Goal: Find specific page/section: Find specific page/section

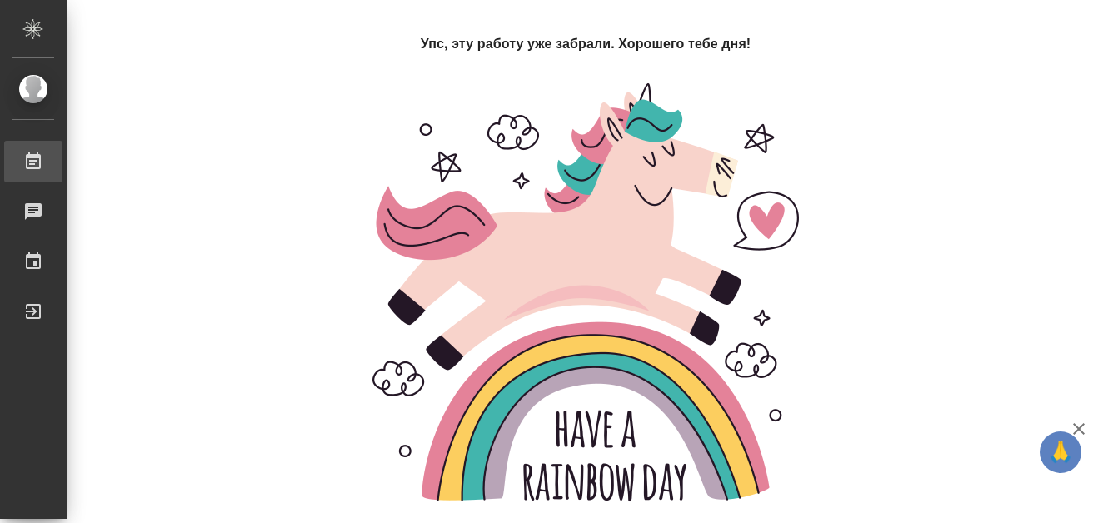
click at [33, 160] on div "Работы" at bounding box center [13, 161] width 42 height 25
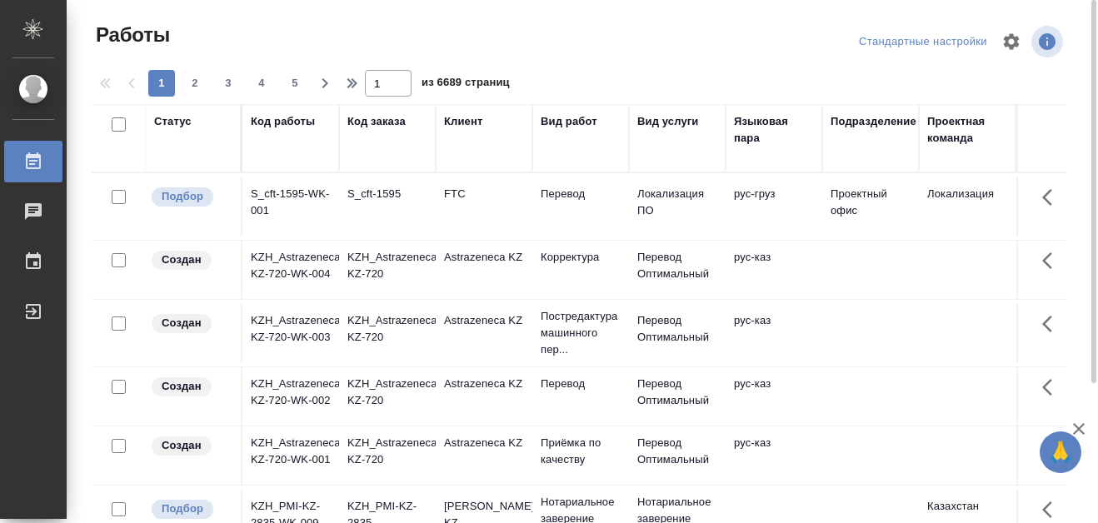
click at [287, 120] on div "Код работы" at bounding box center [283, 121] width 64 height 17
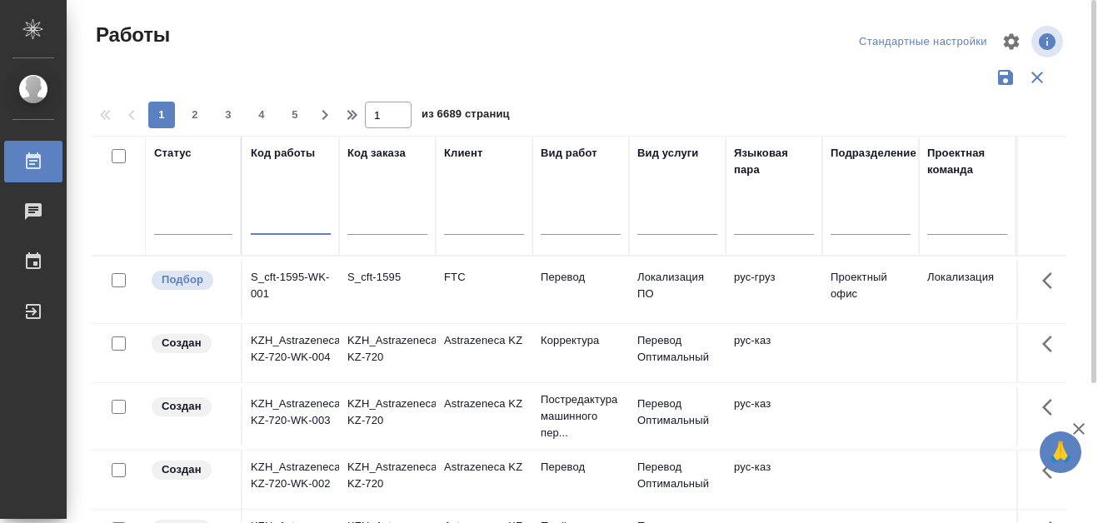
paste input "S_SNF-6883"
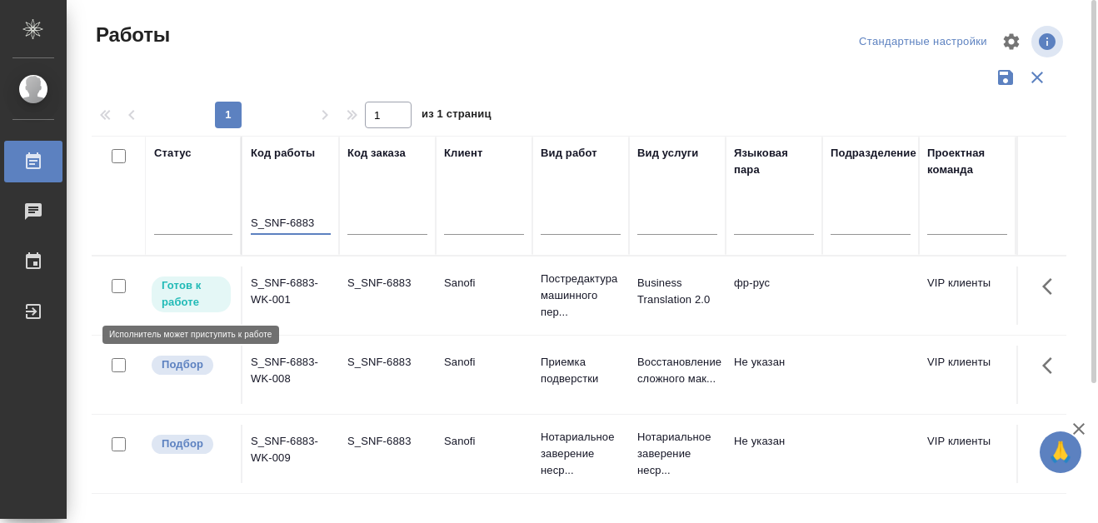
type input "S_SNF-6883"
click at [189, 297] on p "Готов к работе" at bounding box center [191, 293] width 59 height 33
click at [188, 297] on p "Готов к работе" at bounding box center [191, 293] width 59 height 33
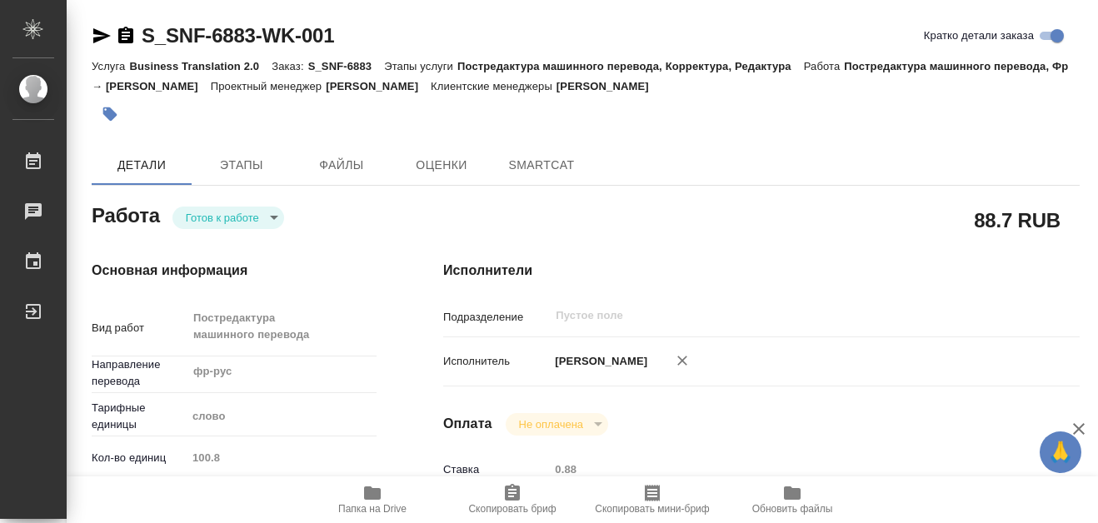
type textarea "x"
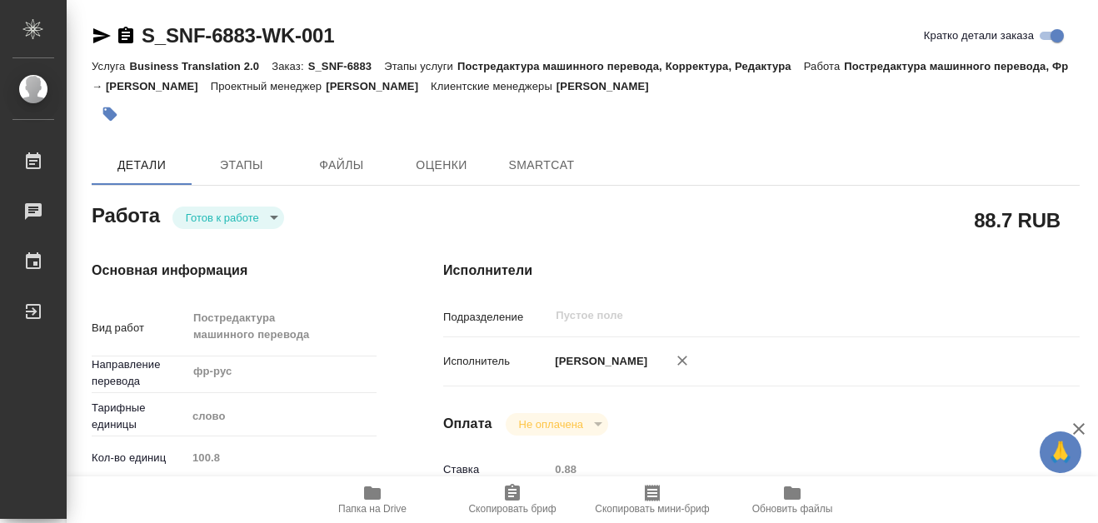
type textarea "x"
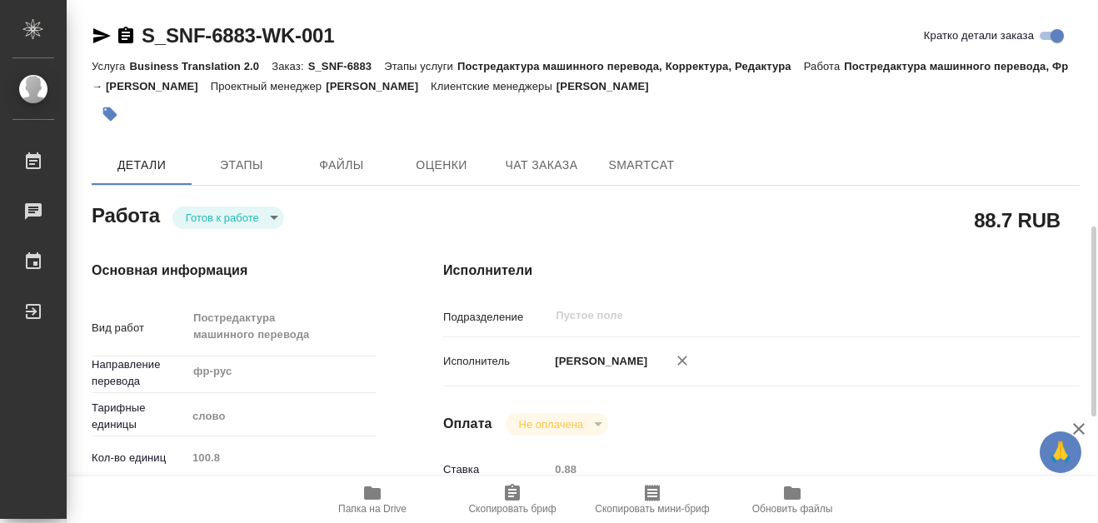
scroll to position [167, 0]
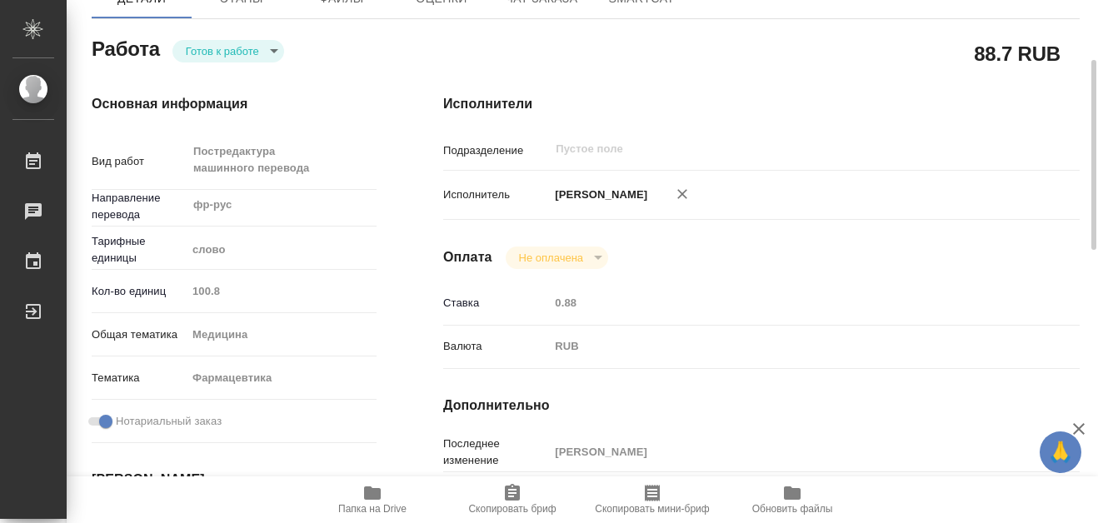
type textarea "x"
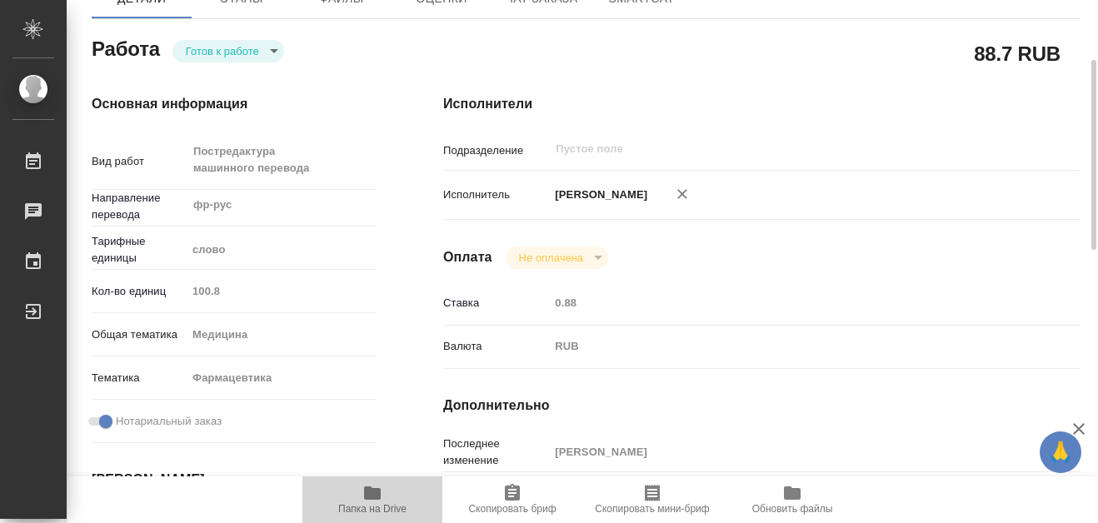
click at [373, 497] on icon "button" at bounding box center [372, 493] width 17 height 13
type textarea "x"
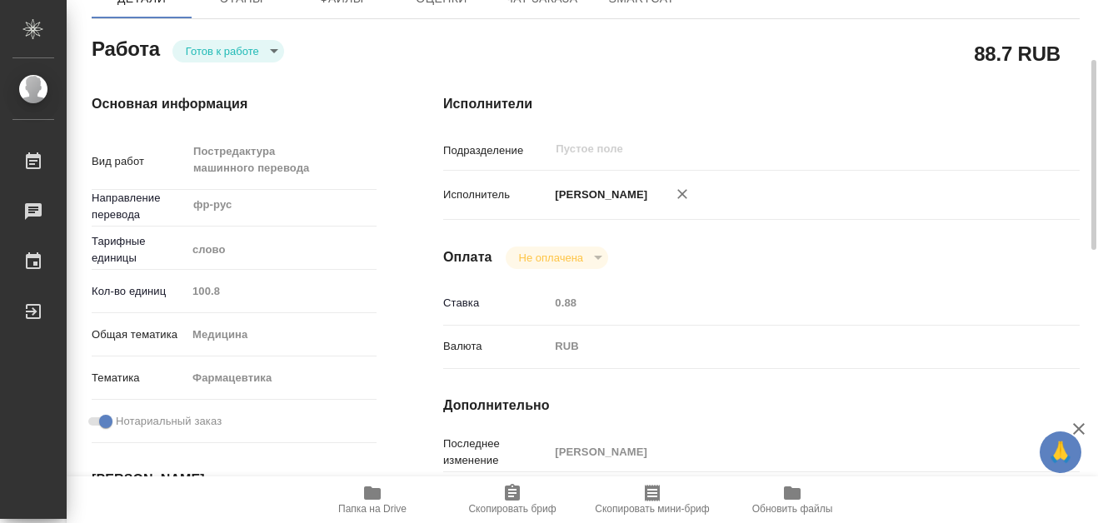
type textarea "x"
click at [373, 496] on icon "button" at bounding box center [372, 493] width 17 height 13
click at [372, 492] on icon "button" at bounding box center [372, 493] width 17 height 13
